Goal: Information Seeking & Learning: Find specific page/section

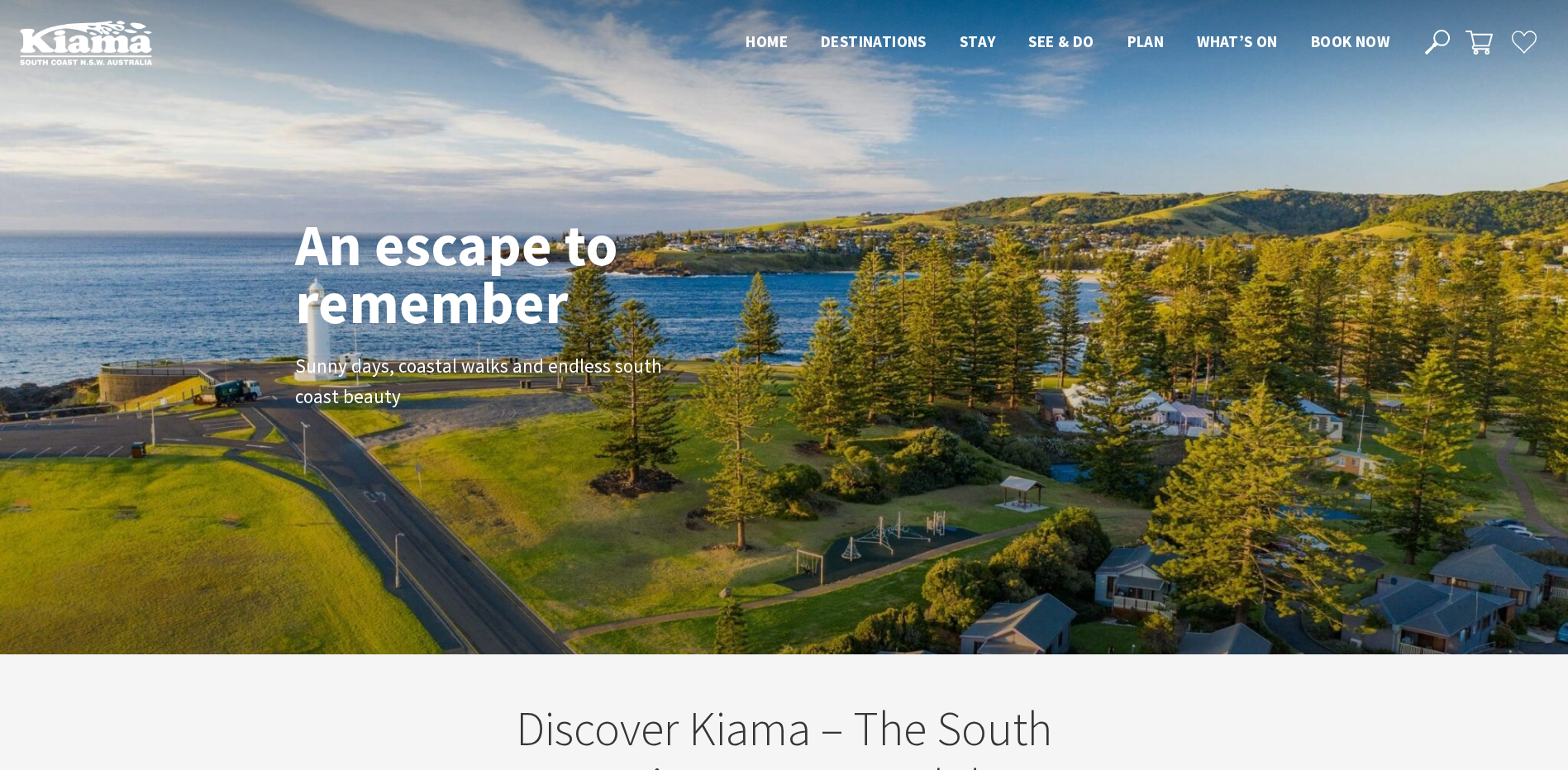
click at [1433, 42] on icon at bounding box center [1437, 42] width 25 height 25
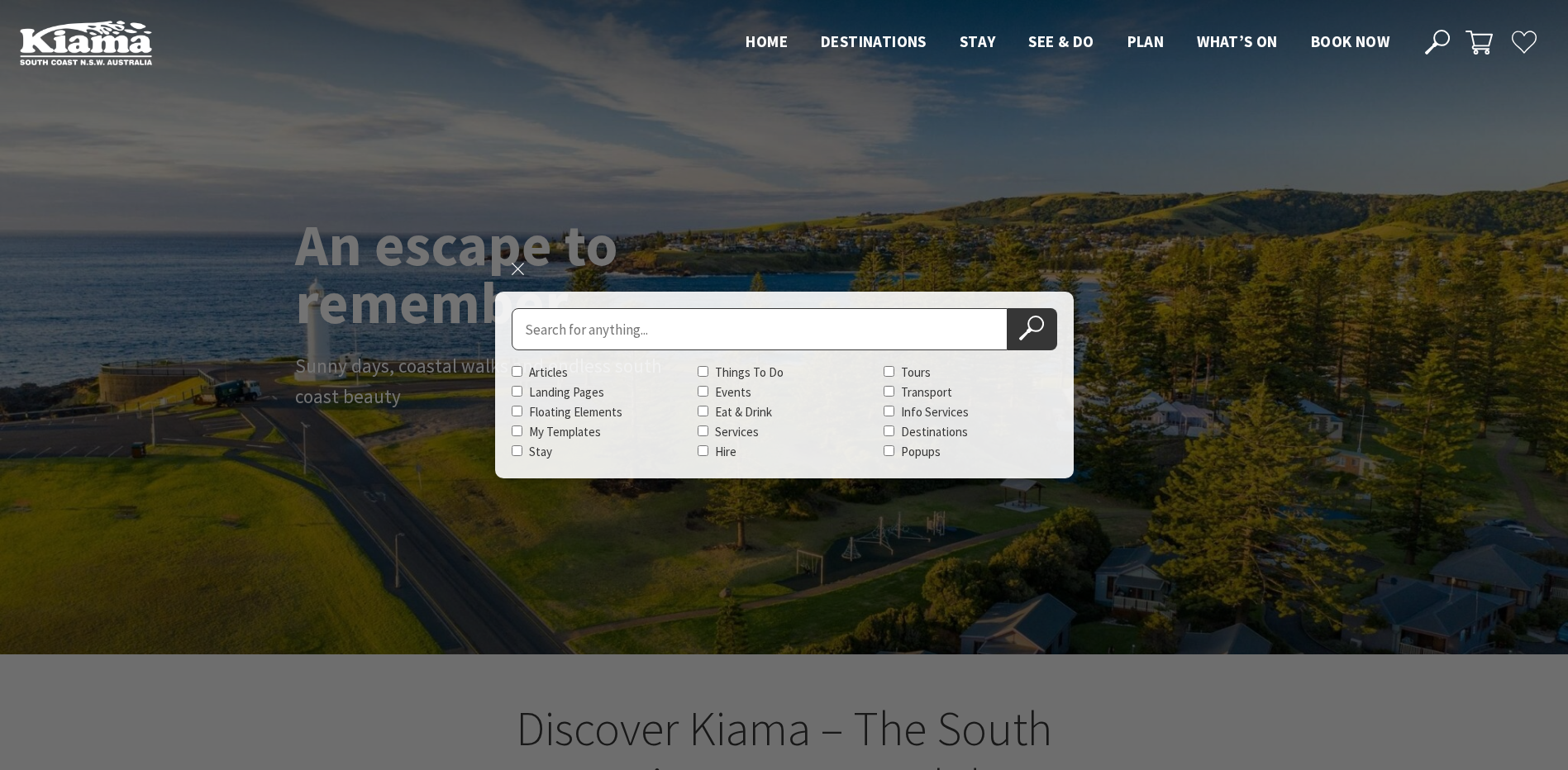
scroll to position [287, 1580]
click at [699, 332] on input "Search for" at bounding box center [760, 330] width 496 height 42
type input "winter"
click at [1008, 309] on button "Search Now" at bounding box center [1032, 330] width 50 height 42
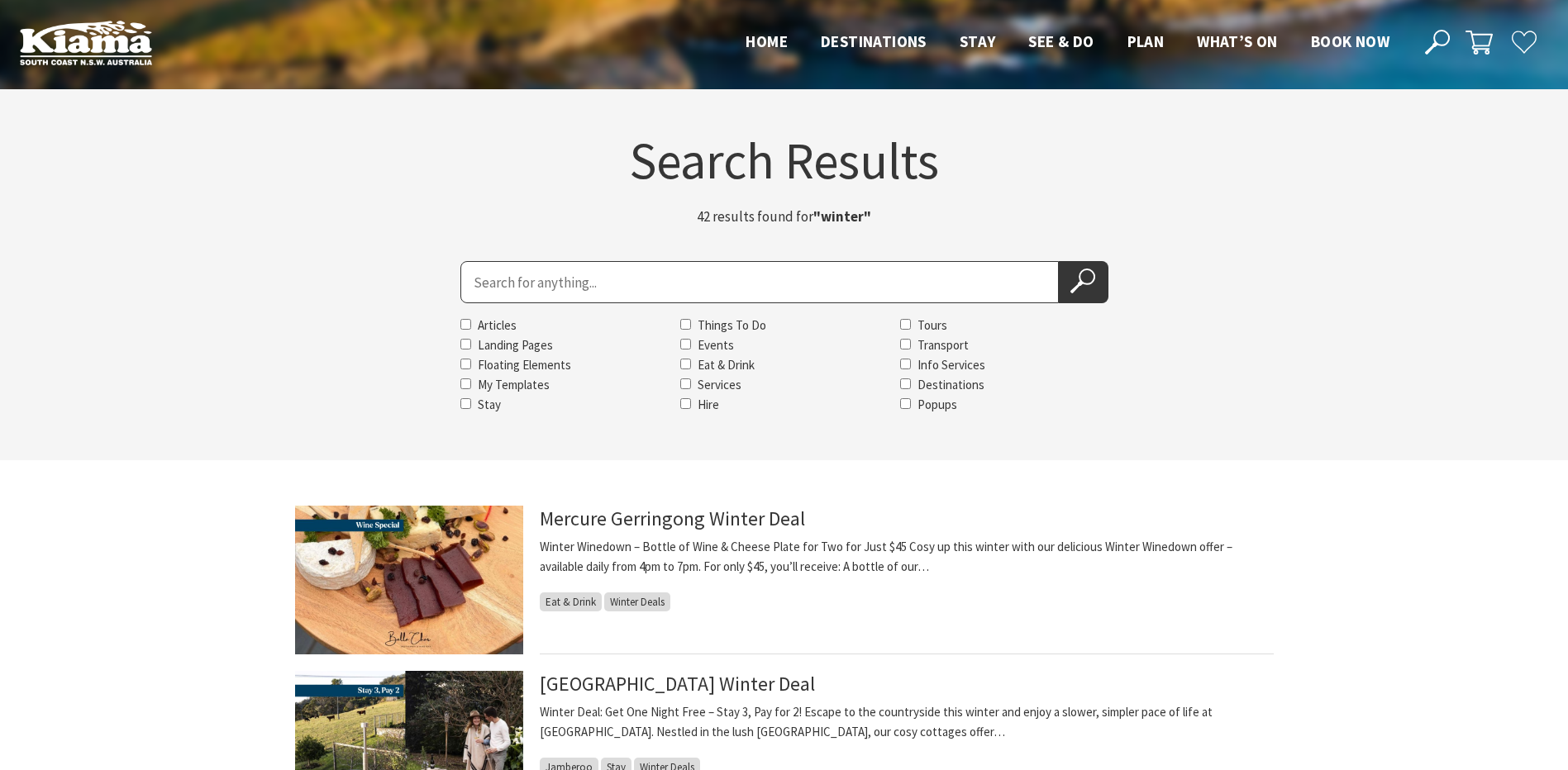
click at [527, 291] on input "Search for" at bounding box center [760, 282] width 599 height 42
type input "seabreeze"
click at [1059, 261] on button "Search Now" at bounding box center [1084, 282] width 50 height 42
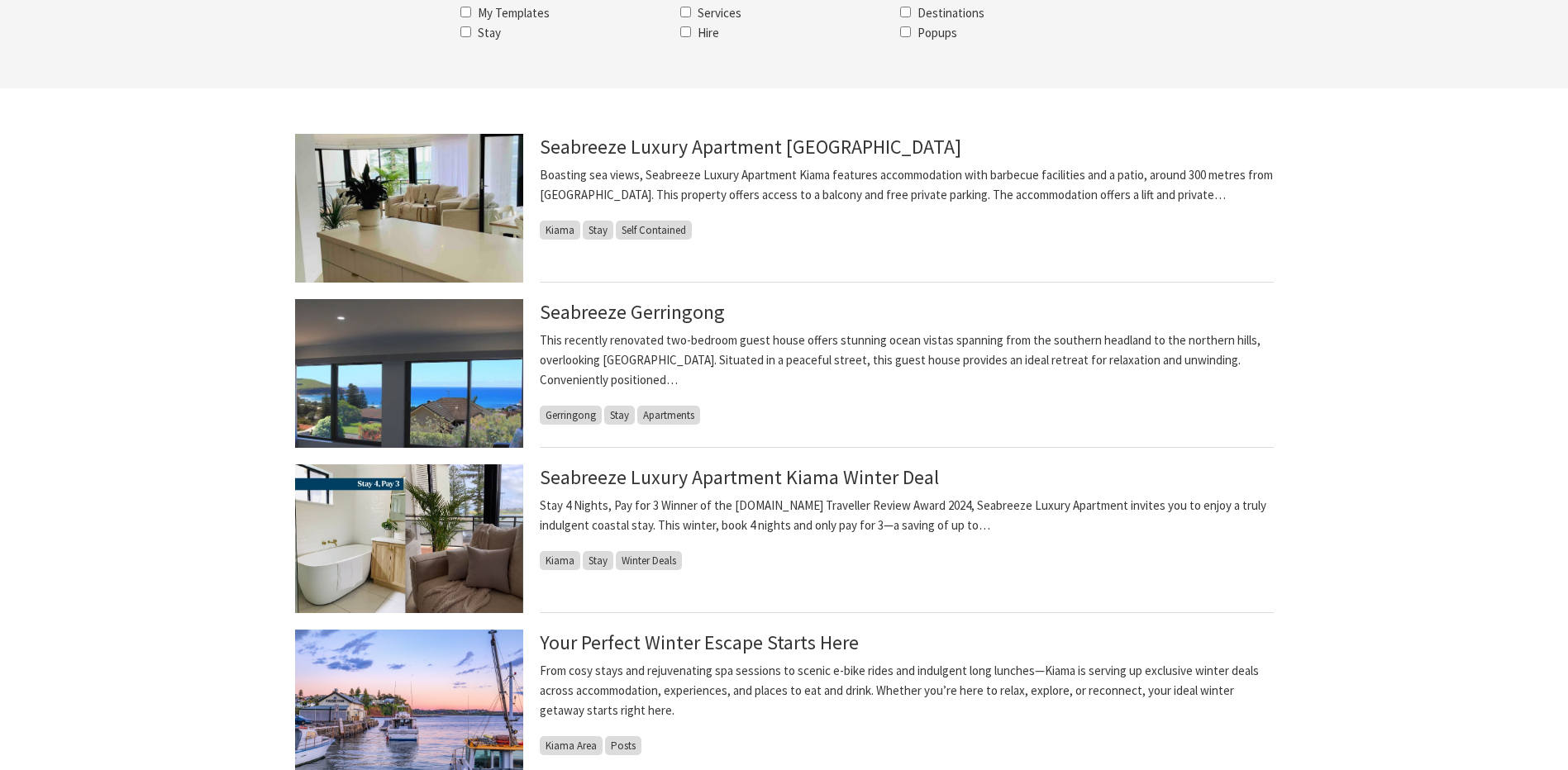
scroll to position [331, 0]
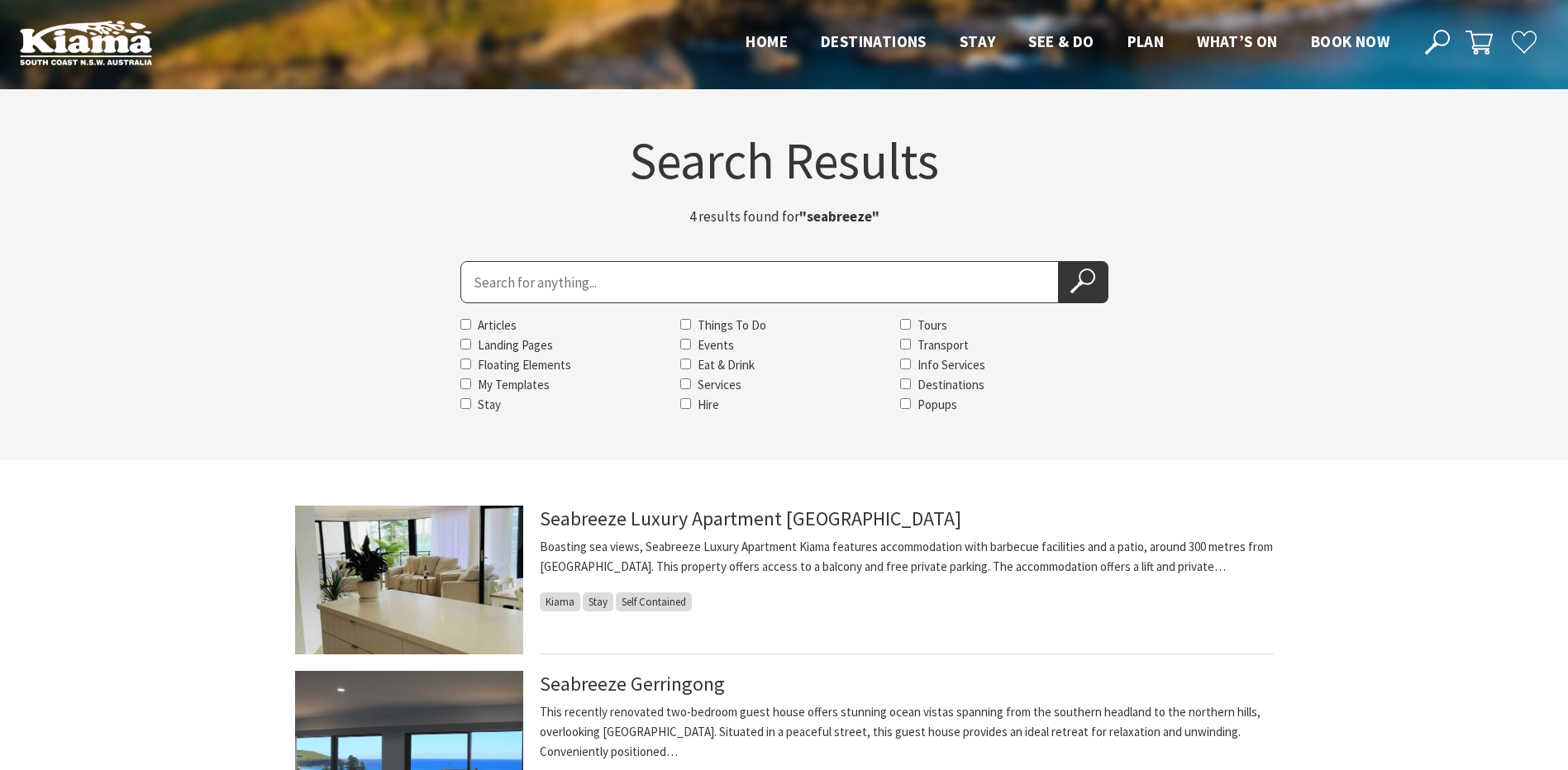
click at [593, 282] on input "Search for" at bounding box center [760, 282] width 599 height 42
type input "seabreeze"
click at [1059, 261] on button "Search Now" at bounding box center [1084, 282] width 50 height 42
click at [628, 275] on input "Search for" at bounding box center [760, 282] width 599 height 42
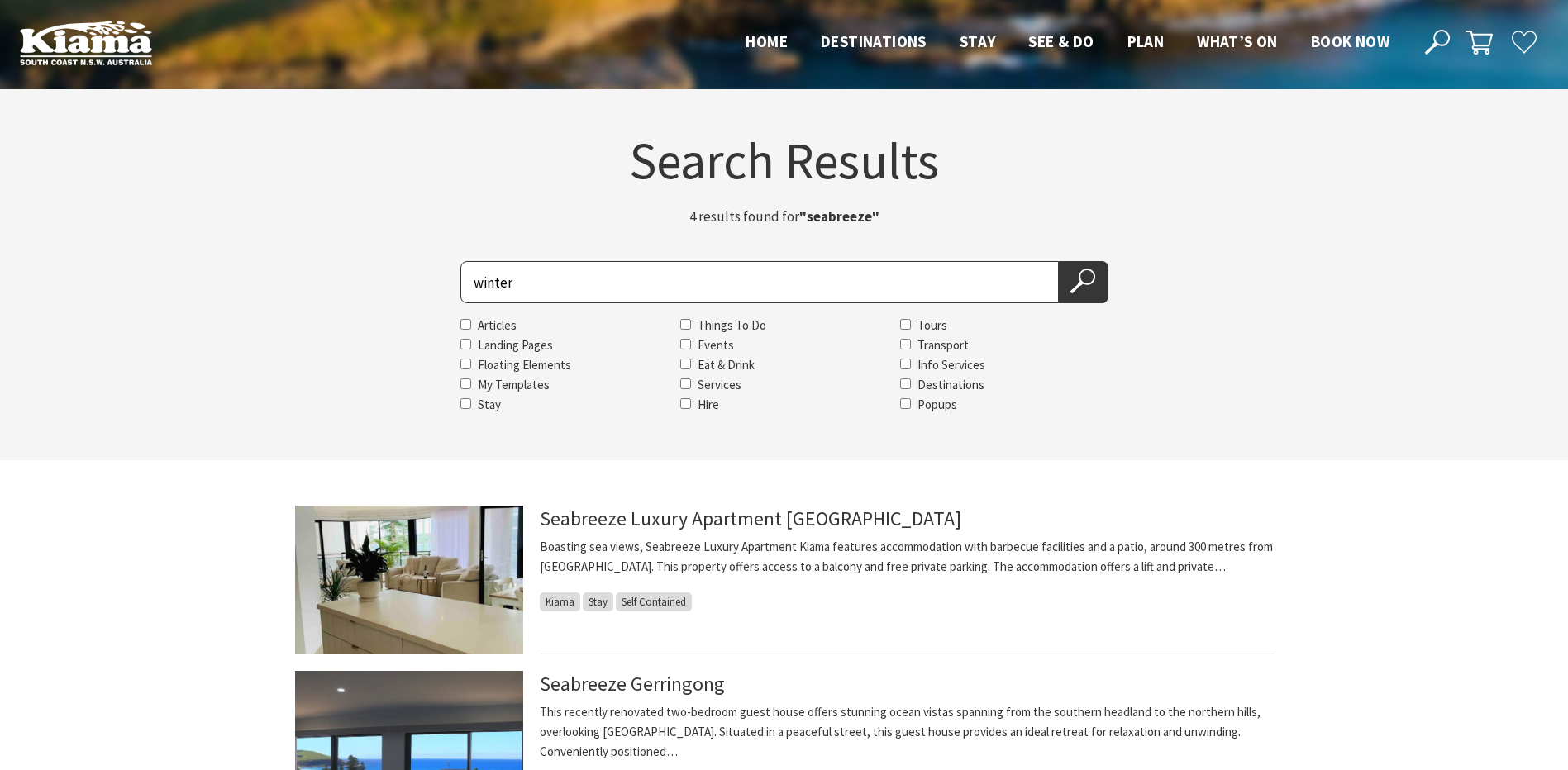
type input "winter"
click at [1059, 261] on button "Search Now" at bounding box center [1084, 282] width 50 height 42
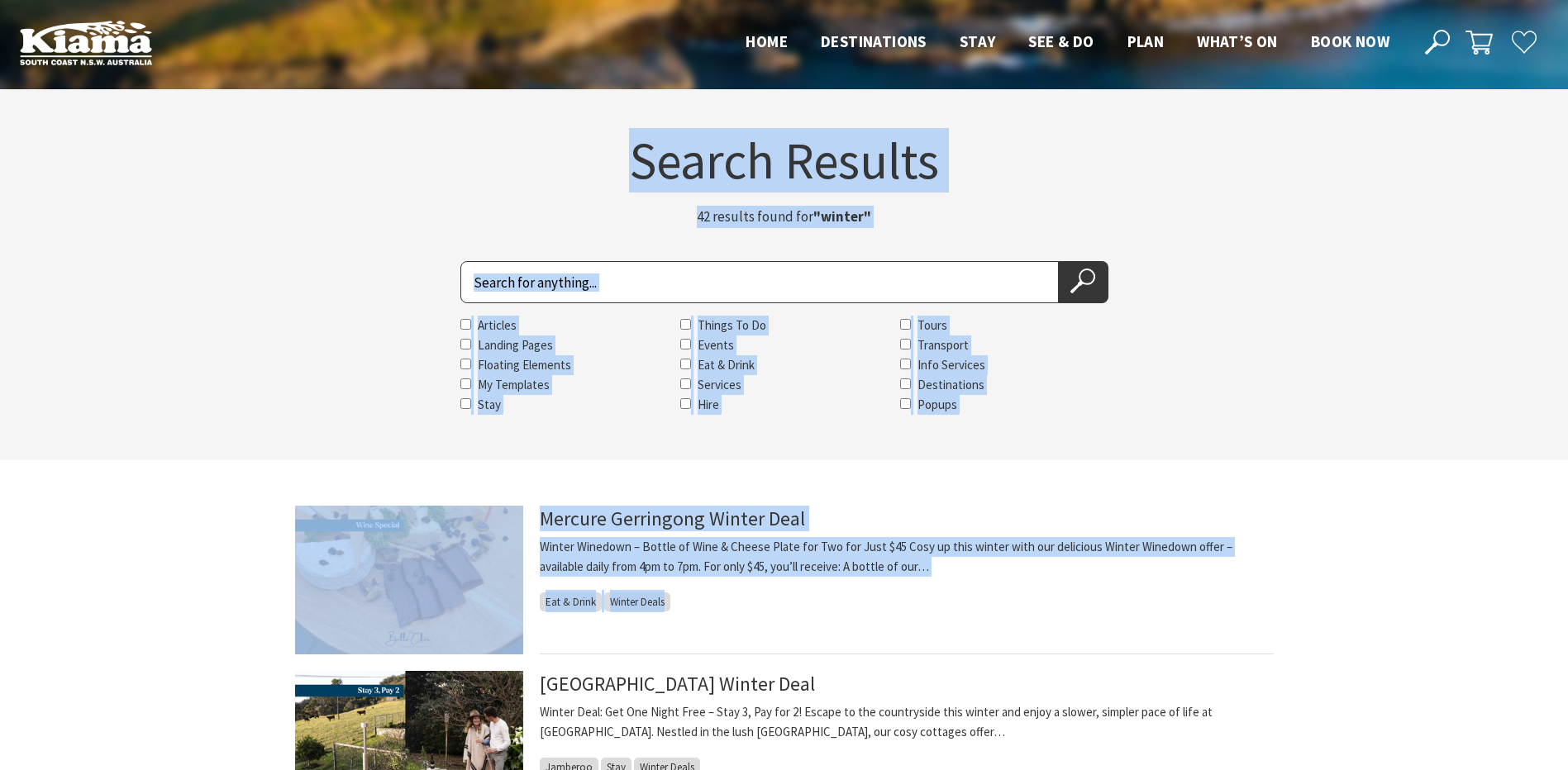
drag, startPoint x: 169, startPoint y: 91, endPoint x: 1220, endPoint y: 537, distance: 1141.7
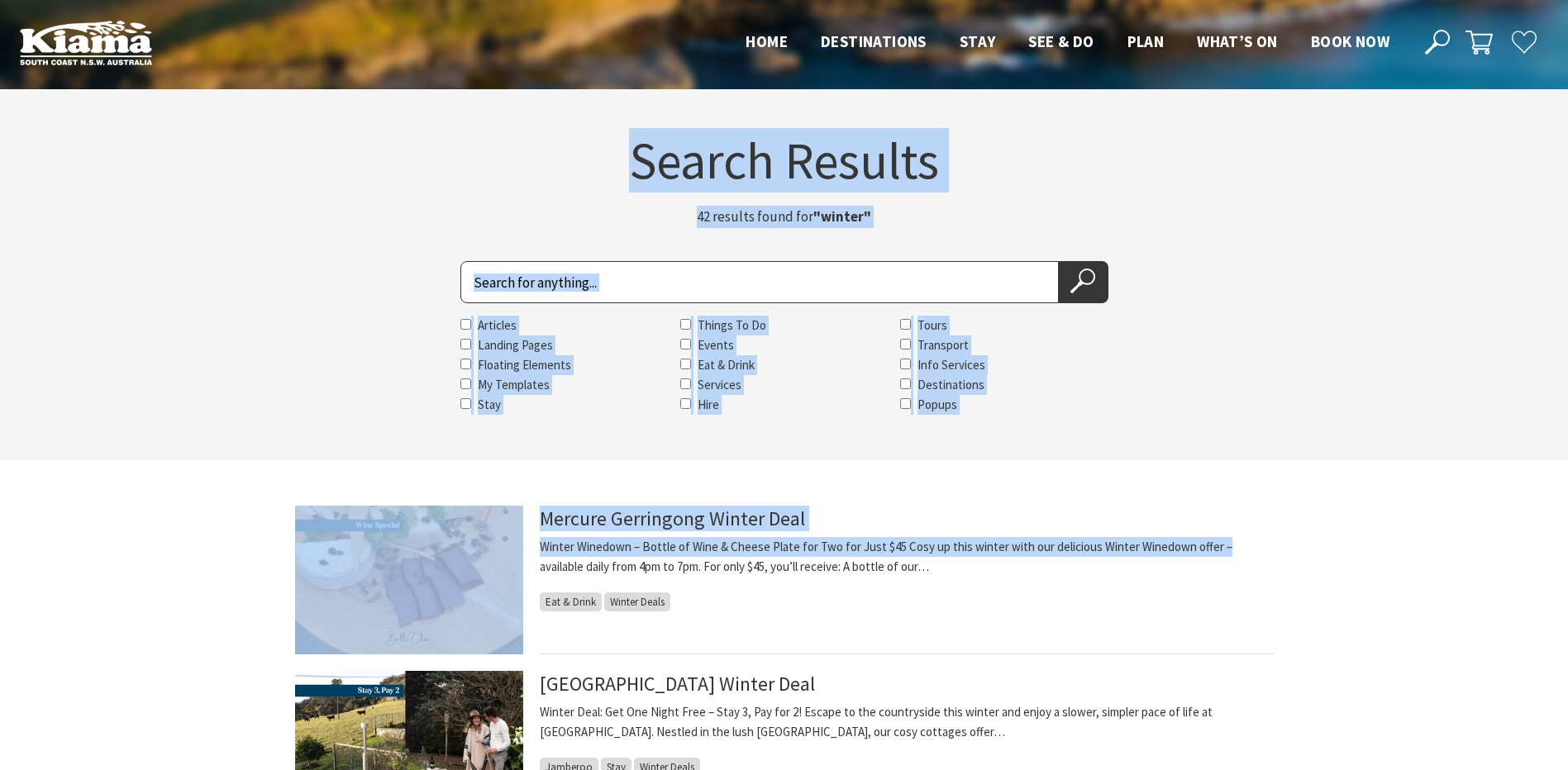
drag, startPoint x: 1220, startPoint y: 537, endPoint x: 1327, endPoint y: 298, distance: 261.9
click at [1327, 298] on section "Search Results 42 results found for "winter" Search for Articles Landing Pages …" at bounding box center [784, 274] width 1568 height 371
click at [327, 406] on div "Search for Articles Landing Pages Floating Elements My Templates Stay Things To…" at bounding box center [784, 337] width 992 height 153
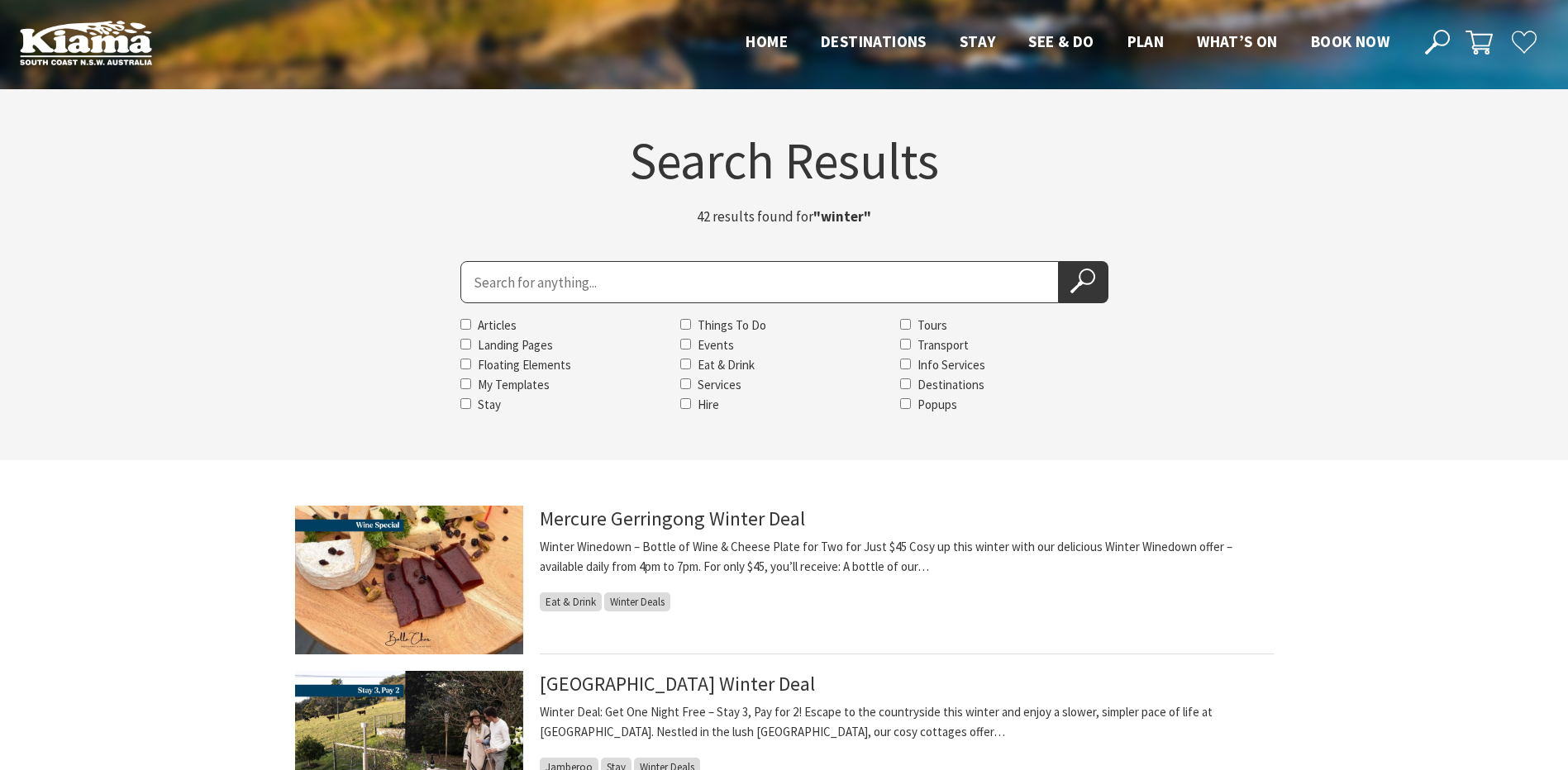
click at [580, 273] on input "Search for" at bounding box center [760, 282] width 599 height 42
type input "farmers"
click at [1059, 261] on button "Search Now" at bounding box center [1084, 282] width 50 height 42
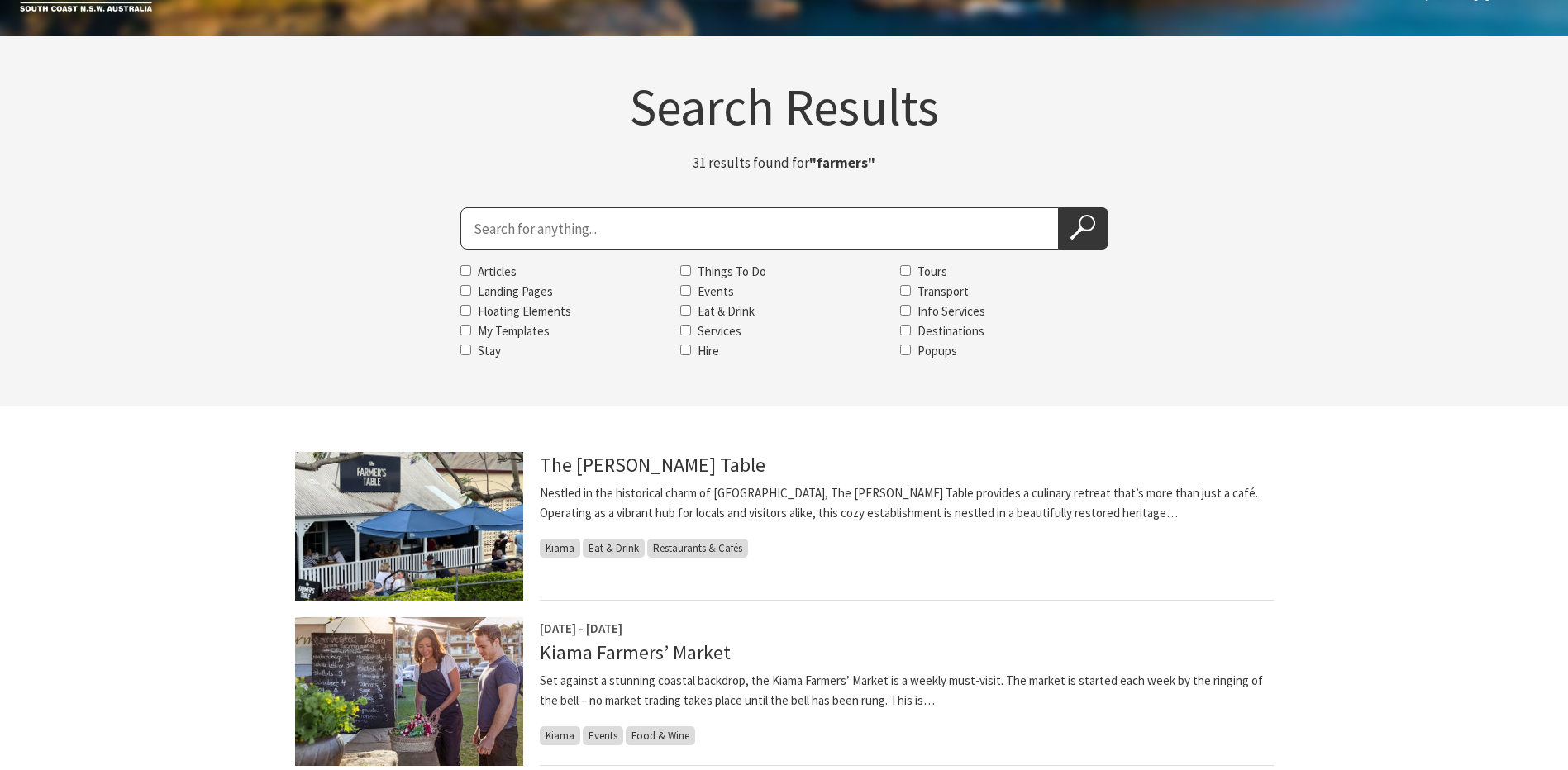
scroll to position [165, 0]
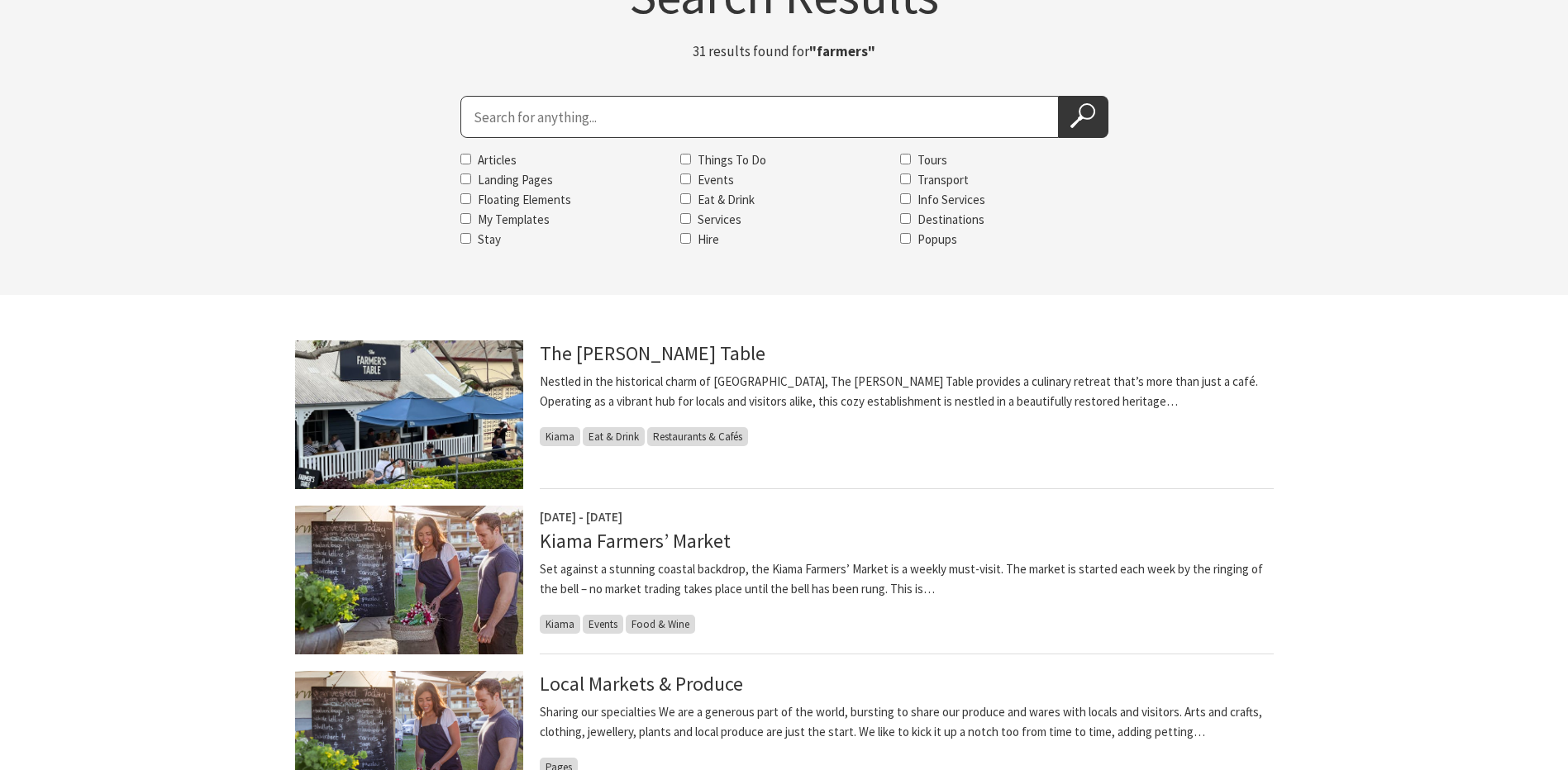
click at [603, 115] on input "Search for" at bounding box center [760, 117] width 599 height 42
type input "pavilion"
click at [1059, 96] on button "Search Now" at bounding box center [1084, 117] width 50 height 42
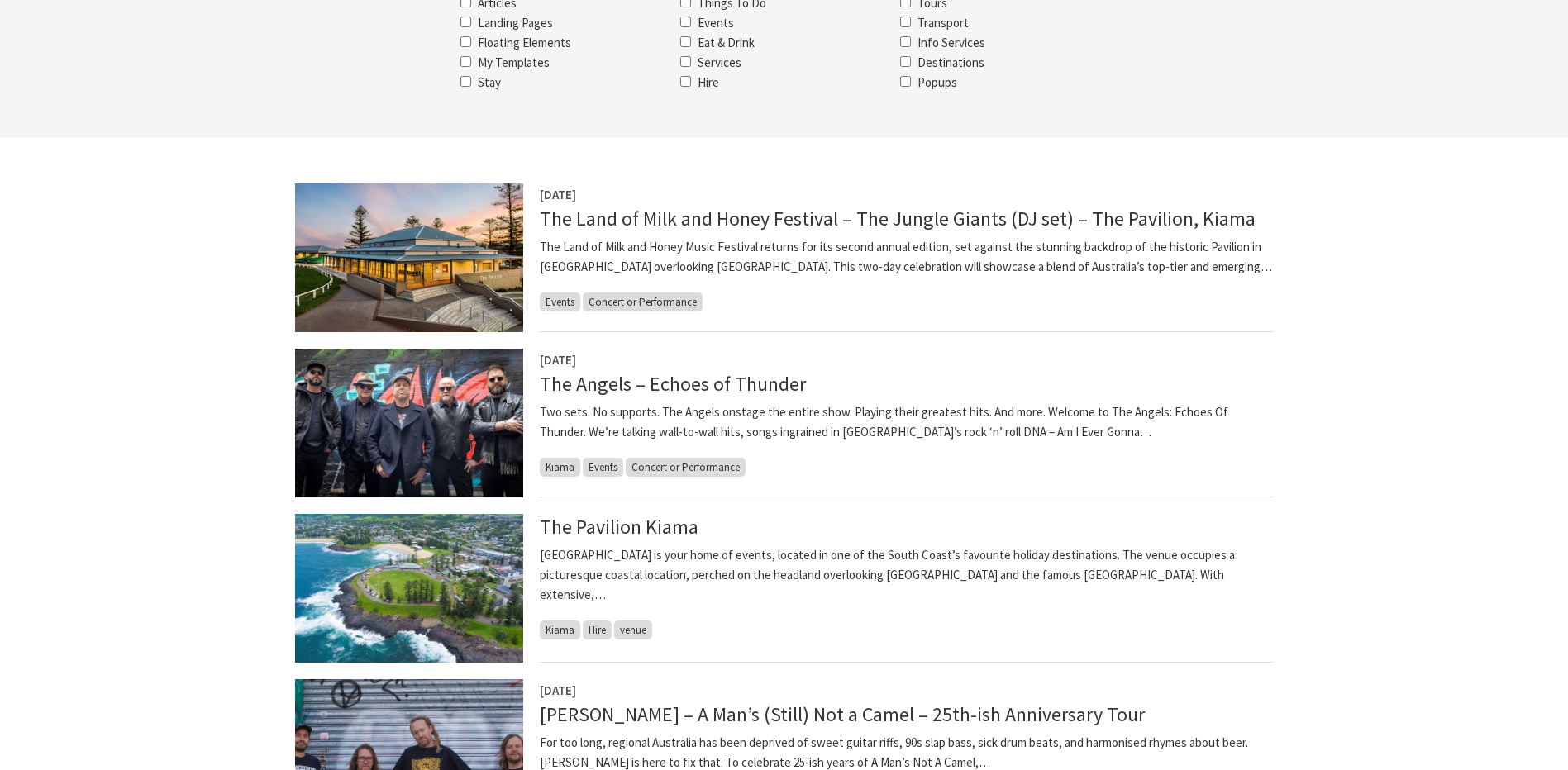
scroll to position [331, 0]
